Goal: Transaction & Acquisition: Purchase product/service

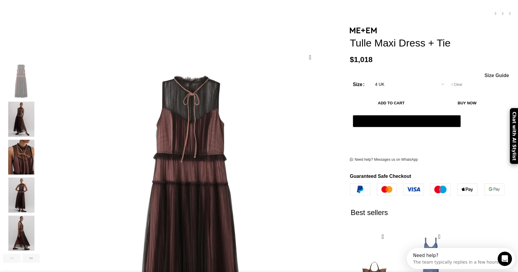
click at [40, 105] on img "2 / 6" at bounding box center [21, 119] width 37 height 35
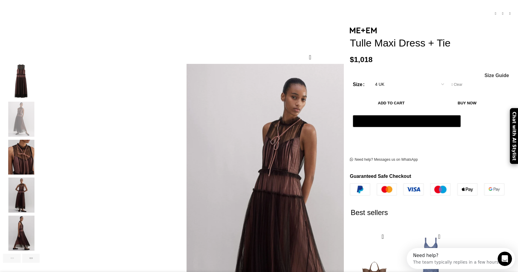
scroll to position [0, 63]
click at [40, 233] on img "5 / 6" at bounding box center [21, 233] width 37 height 35
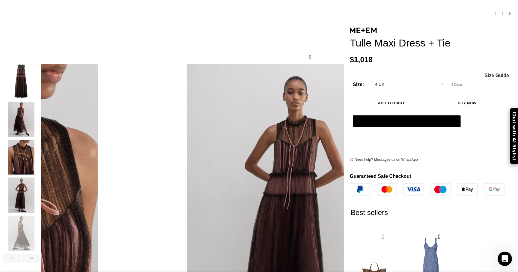
click at [40, 102] on img "2 / 6" at bounding box center [21, 119] width 37 height 35
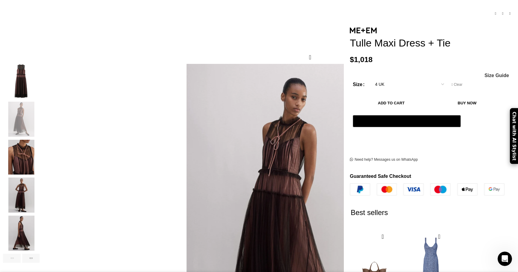
scroll to position [0, 189]
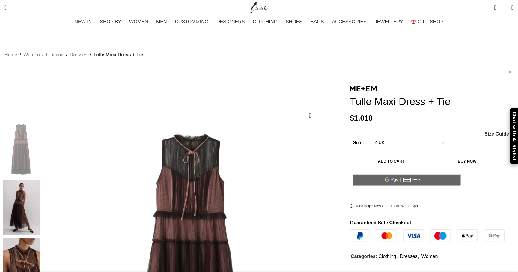
scroll to position [3, 0]
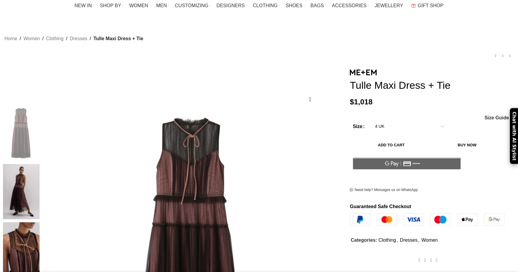
click at [40, 167] on img at bounding box center [21, 191] width 37 height 55
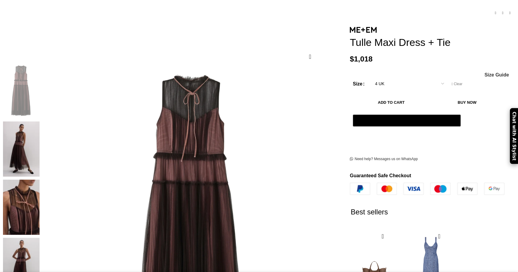
scroll to position [69, 0]
click at [40, 122] on img at bounding box center [21, 148] width 37 height 55
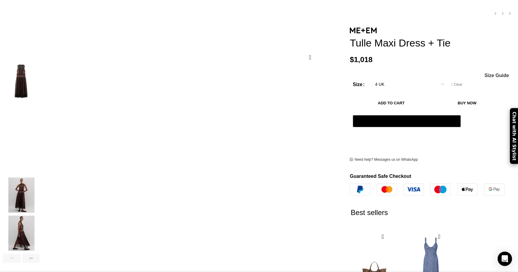
click at [40, 140] on img "3 / 6" at bounding box center [21, 157] width 37 height 35
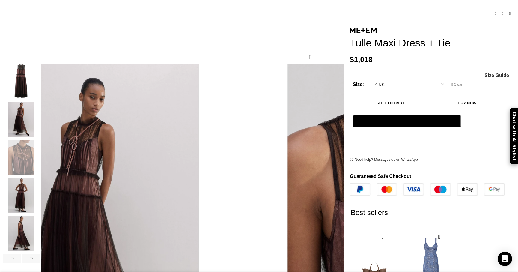
click at [40, 177] on img "4 / 6" at bounding box center [21, 194] width 37 height 35
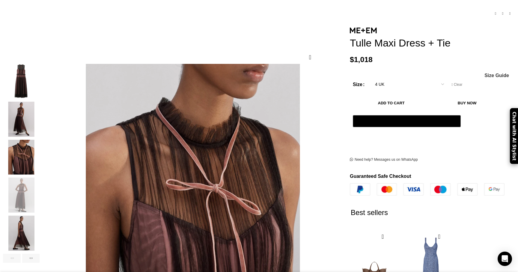
click at [370, 78] on select "Choose an option 4 UK 6 UK 8 UK 10 UK 12 UK 14 UK" at bounding box center [409, 84] width 78 height 13
click at [484, 73] on span "Size Guide" at bounding box center [496, 75] width 25 height 5
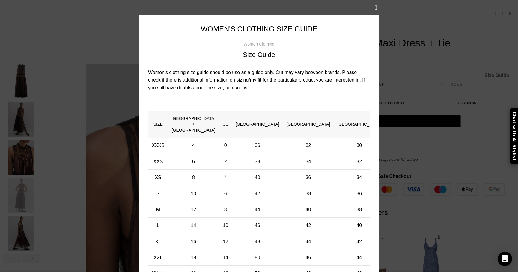
click at [426, 64] on div "× Women's clothing size guide Women Clothing Size Guide Women's clothing size g…" at bounding box center [258, 153] width 509 height 306
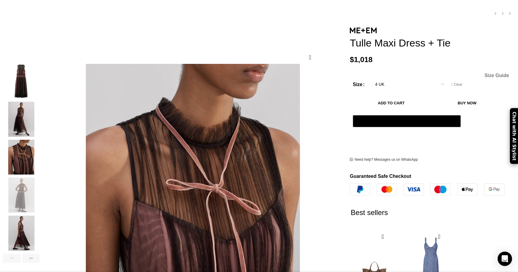
click at [426, 64] on div "× Women's clothing size guide Women Clothing Size Guide Women's clothing size g…" at bounding box center [258, 153] width 509 height 306
click at [484, 73] on span "Size Guide" at bounding box center [496, 75] width 25 height 5
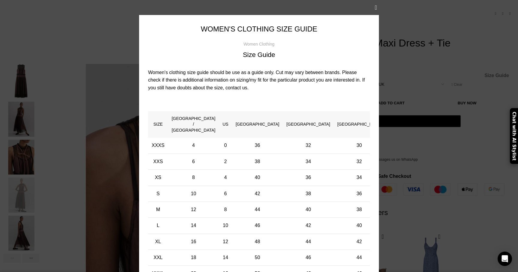
scroll to position [0, 63]
click at [426, 64] on div "× Women's clothing size guide Women Clothing Size Guide Women's clothing size g…" at bounding box center [258, 153] width 509 height 306
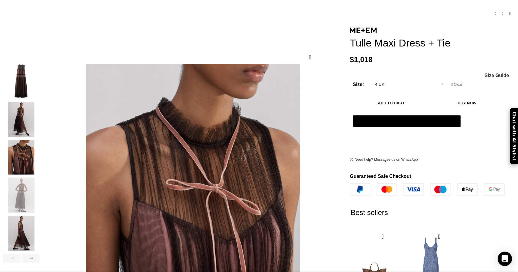
click at [40, 229] on img "5 / 6" at bounding box center [21, 233] width 37 height 35
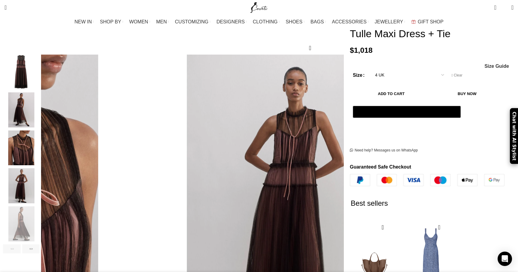
scroll to position [78, 0]
